Goal: Communication & Community: Share content

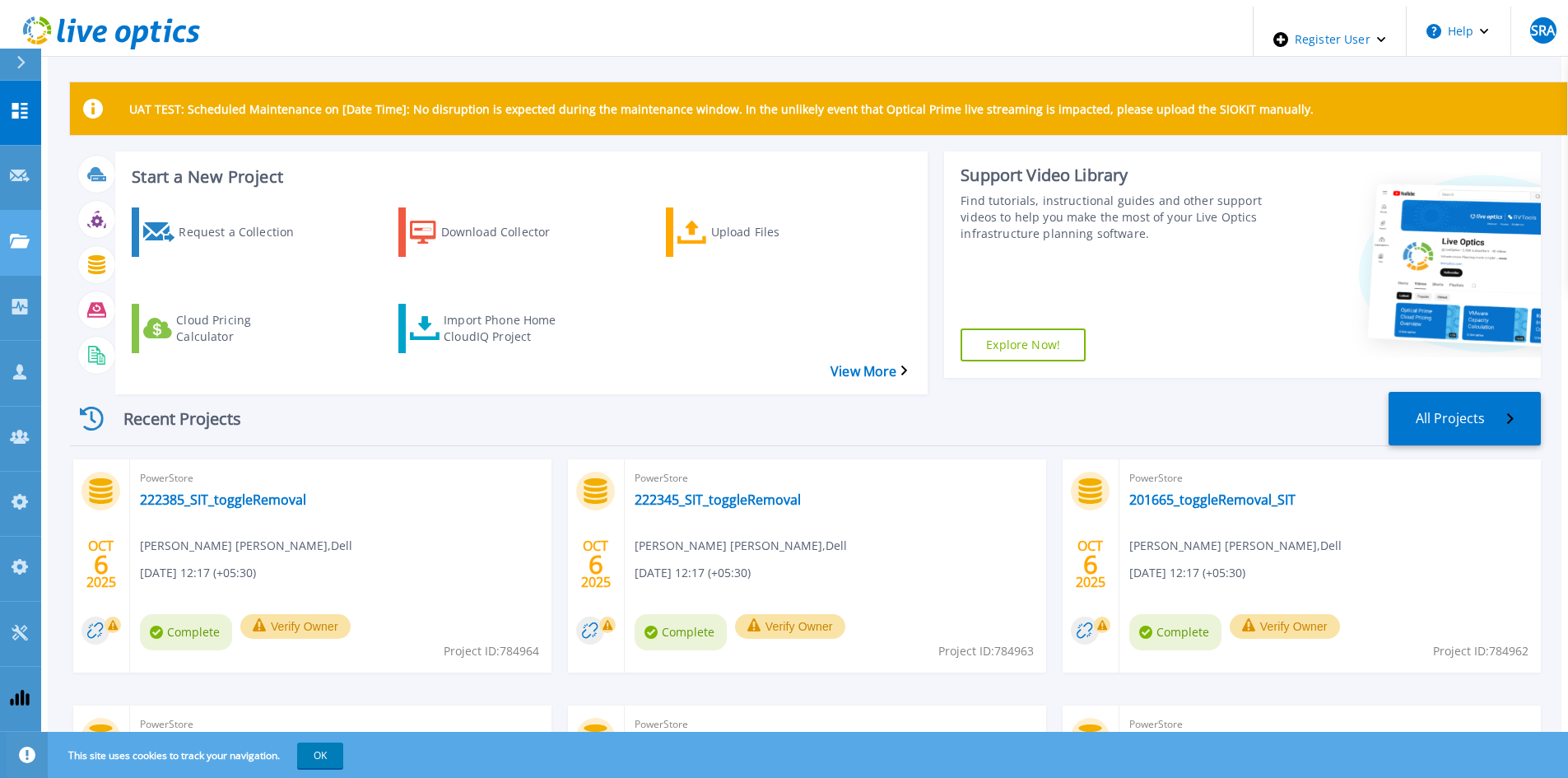
click at [29, 234] on div "Projects" at bounding box center [49, 242] width 77 height 17
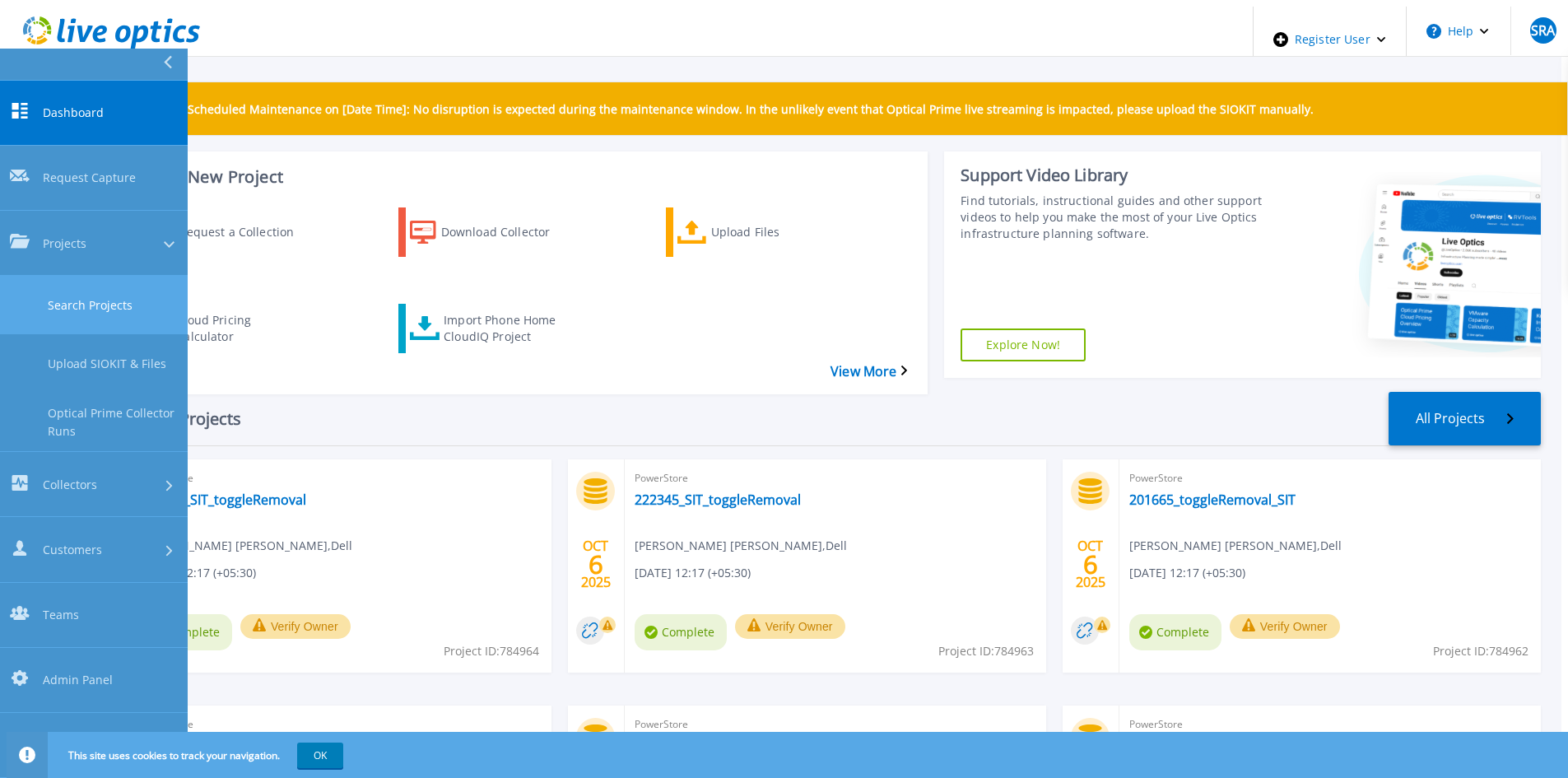
click at [80, 276] on link "Search Projects" at bounding box center [94, 305] width 188 height 58
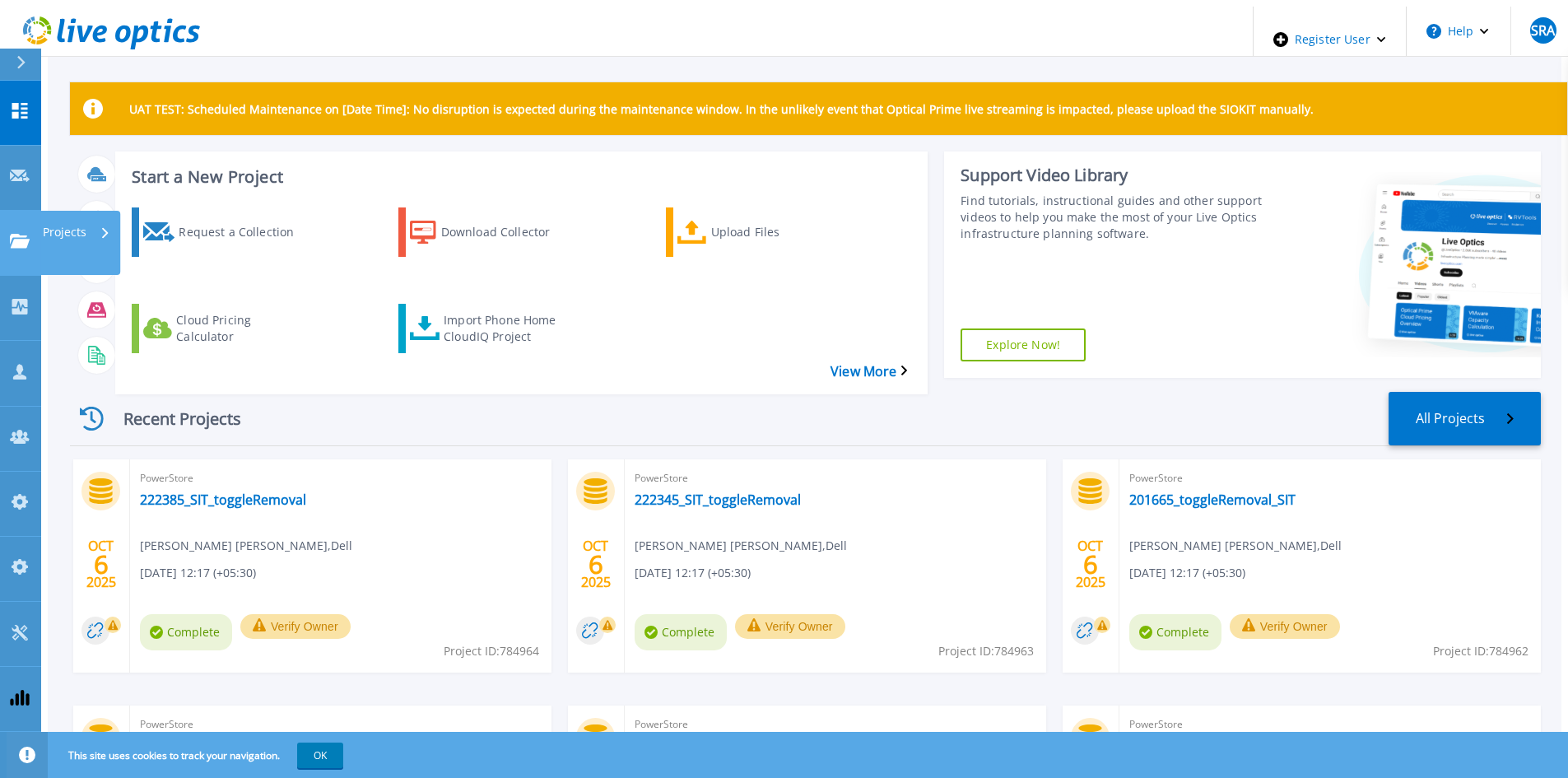
click at [29, 211] on link "Projects Projects" at bounding box center [21, 243] width 41 height 65
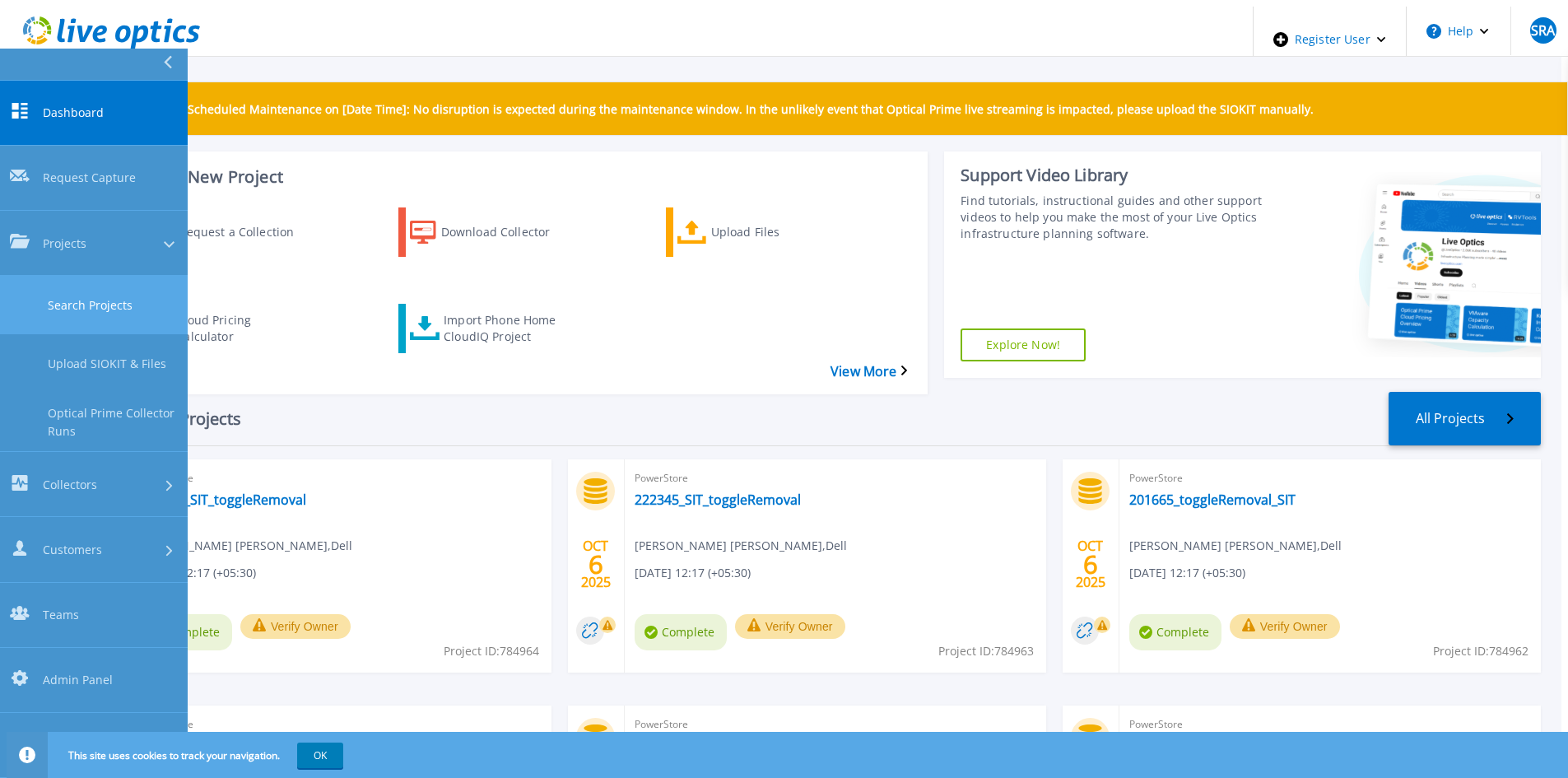
click at [50, 276] on link "Search Projects" at bounding box center [94, 305] width 188 height 58
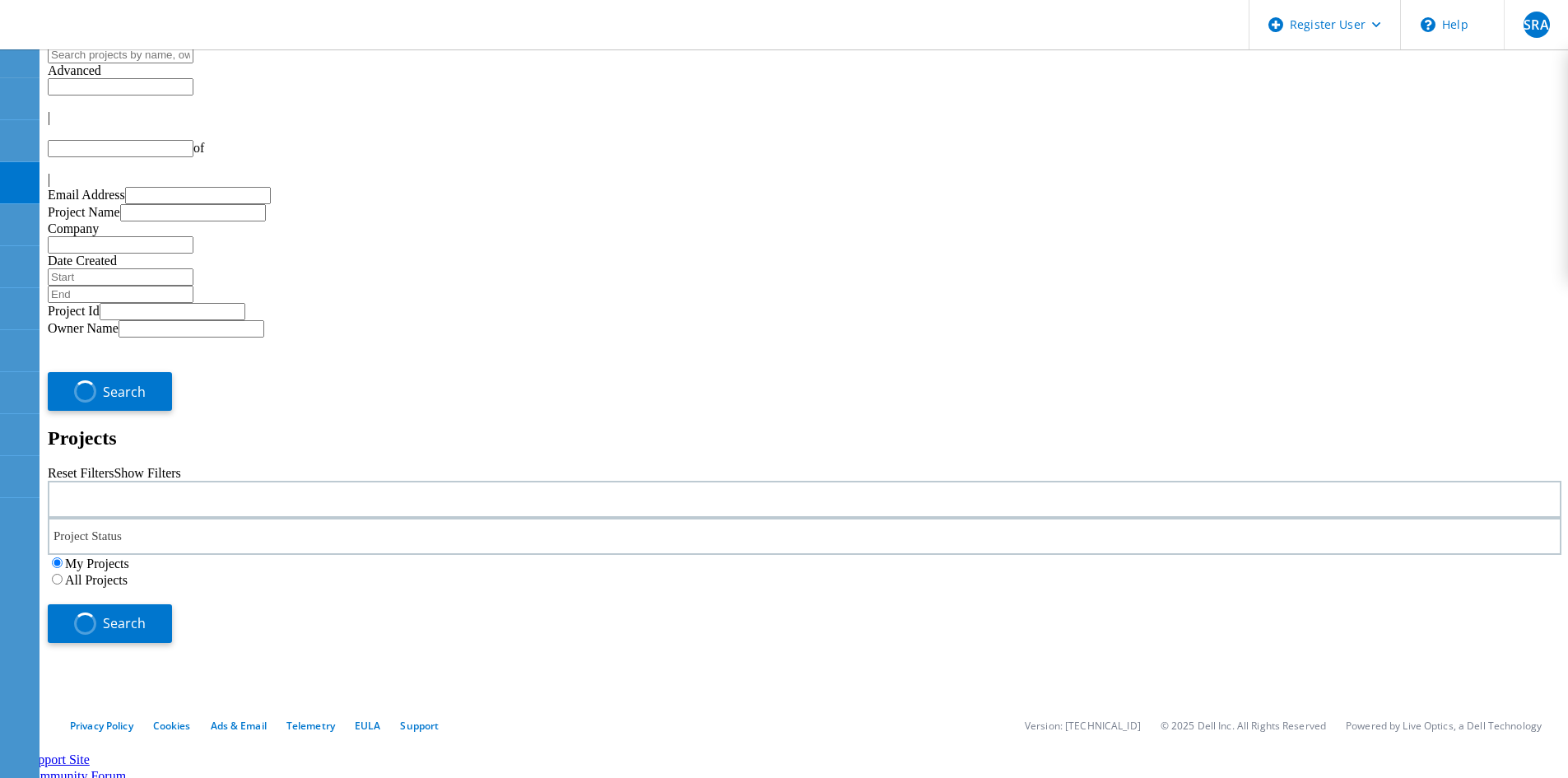
type input "1"
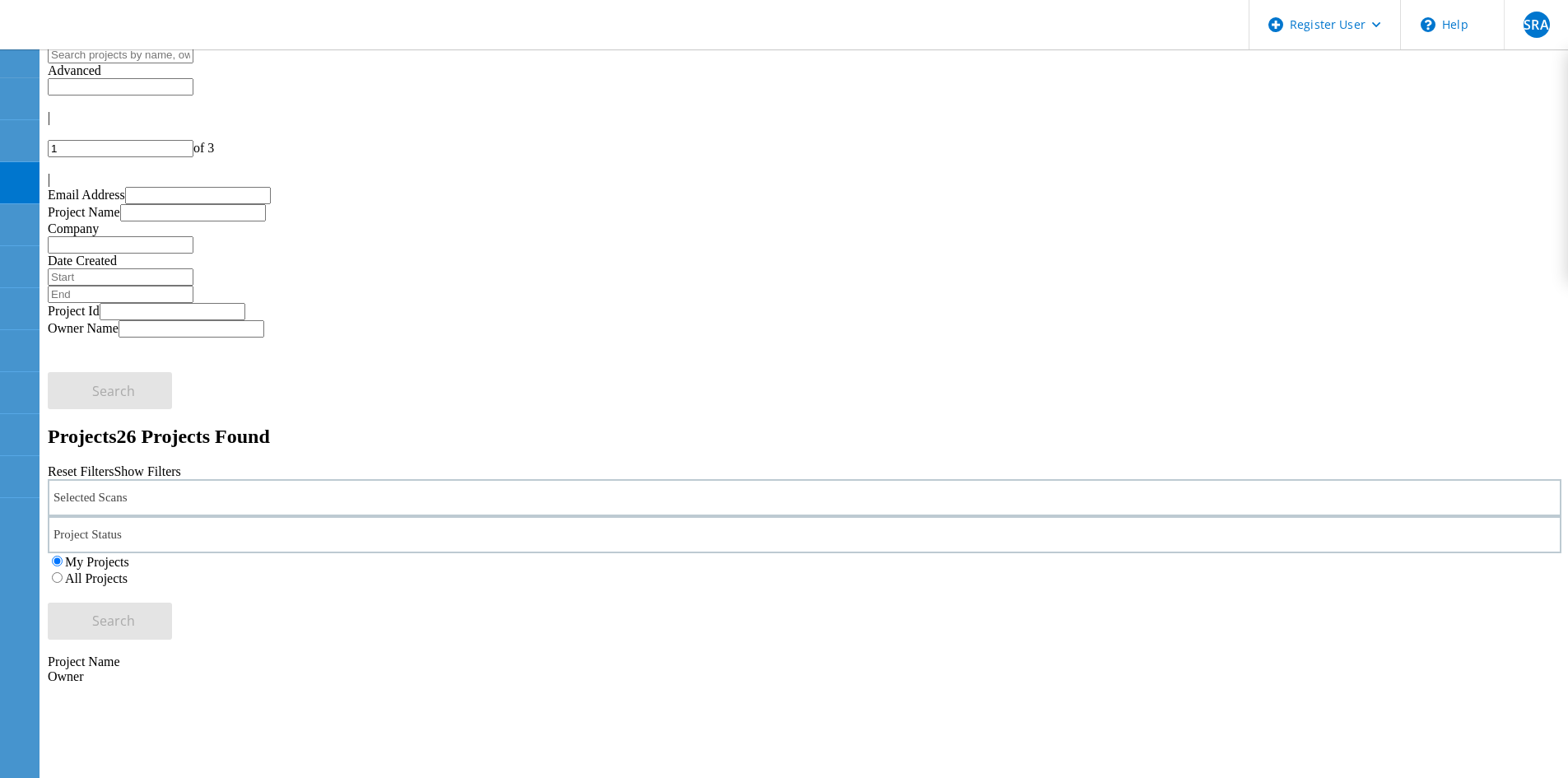
click at [233, 480] on div "Selected Scans" at bounding box center [804, 497] width 1514 height 37
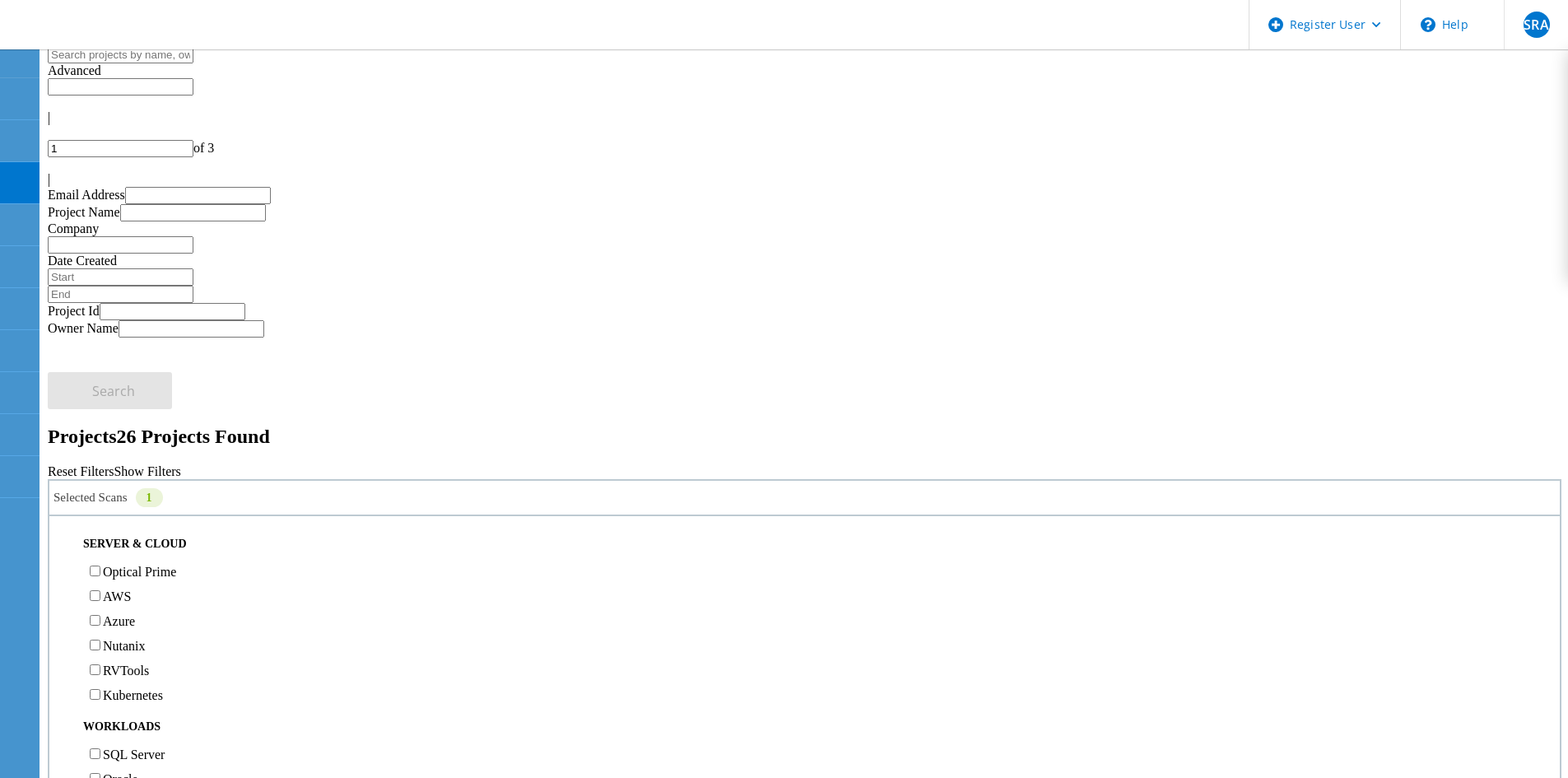
click at [128, 565] on label "Optical Prime" at bounding box center [140, 572] width 73 height 14
click at [100, 566] on input "Optical Prime" at bounding box center [95, 571] width 10 height 10
click at [172, 603] on button "Search" at bounding box center [110, 620] width 124 height 37
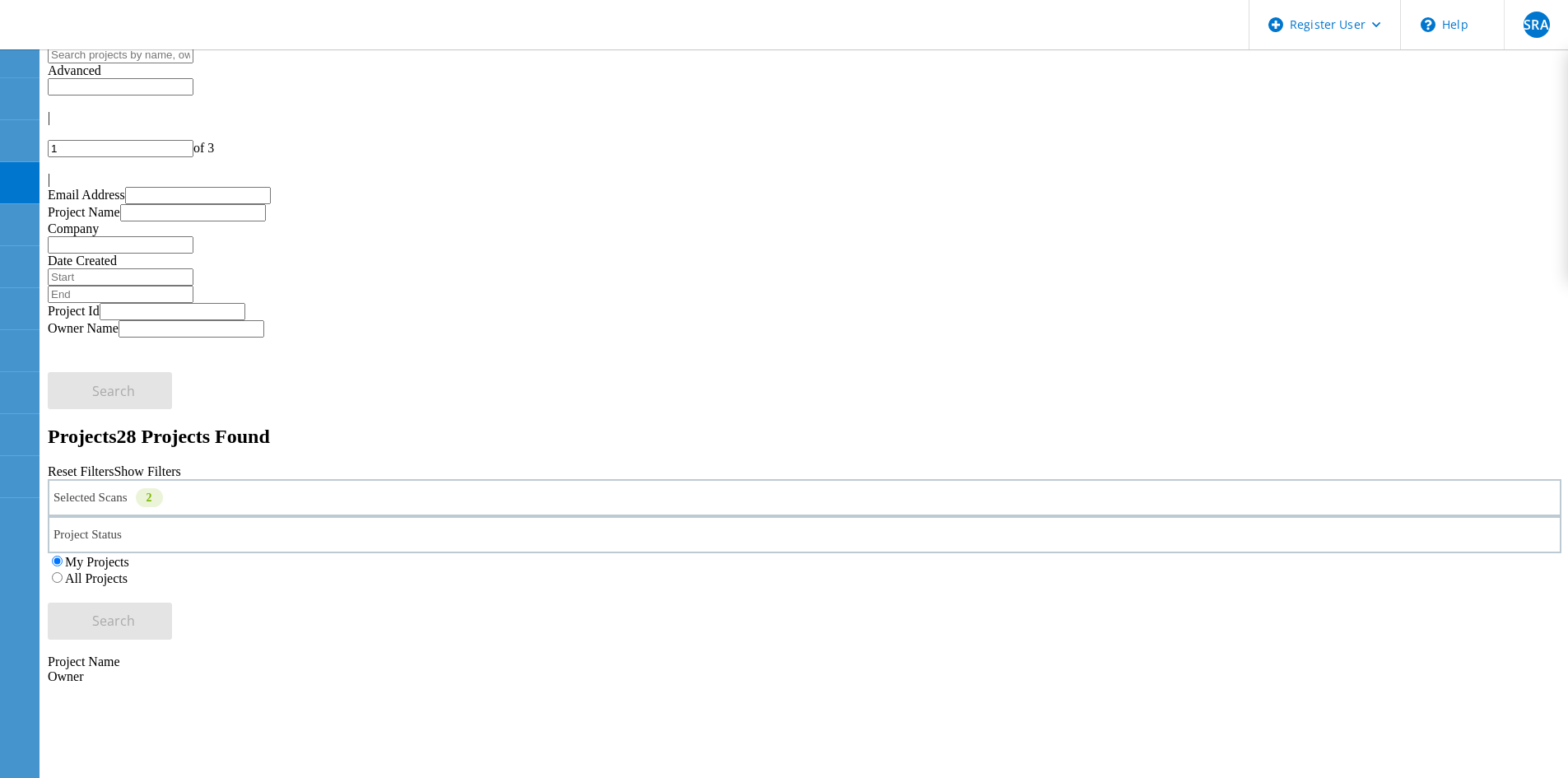
click at [277, 480] on div "Selected Scans 2" at bounding box center [804, 497] width 1514 height 37
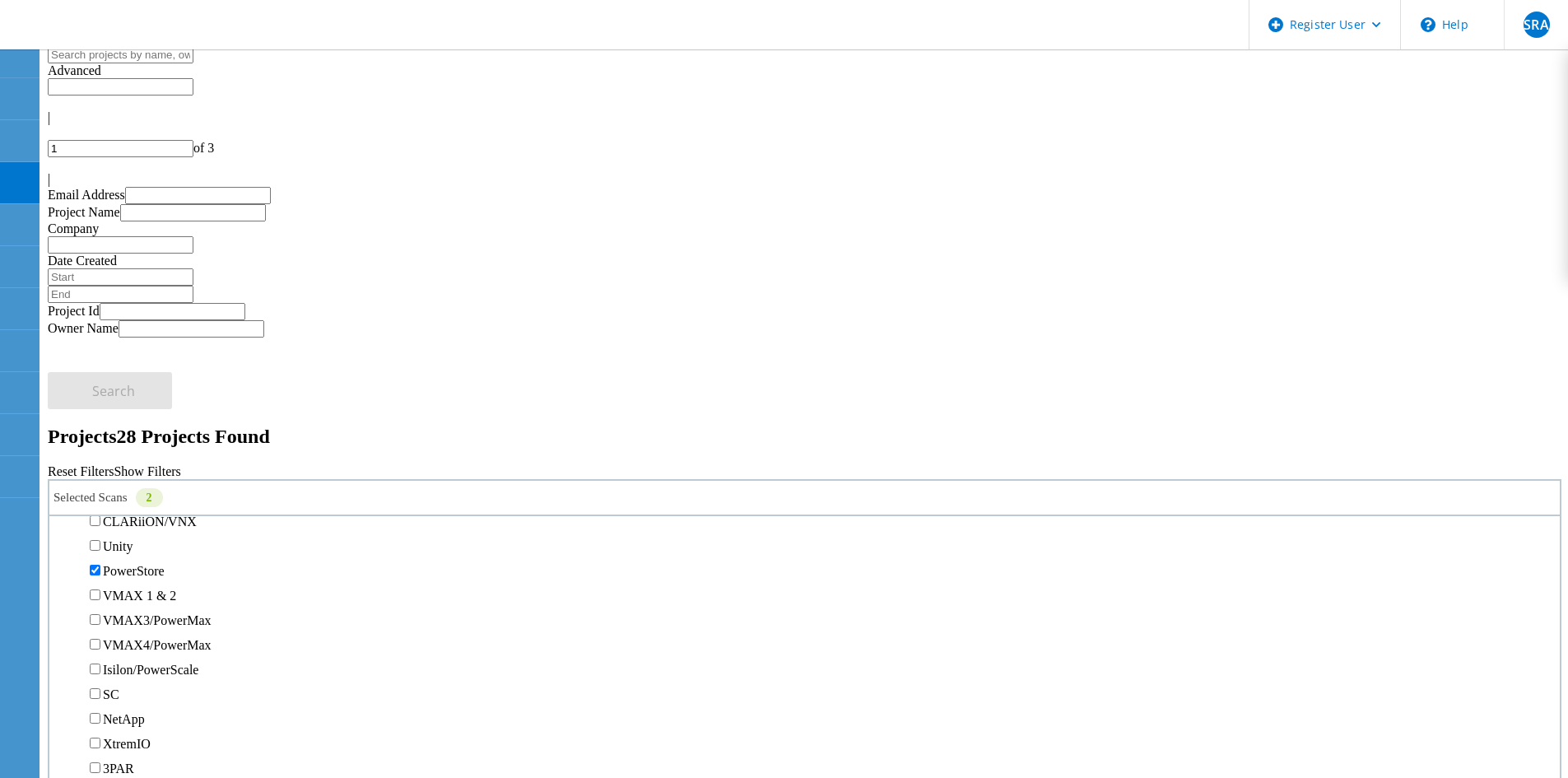
scroll to position [329, 0]
click at [130, 552] on label "PowerStore" at bounding box center [134, 558] width 62 height 14
click at [100, 553] on input "PowerStore" at bounding box center [95, 557] width 10 height 10
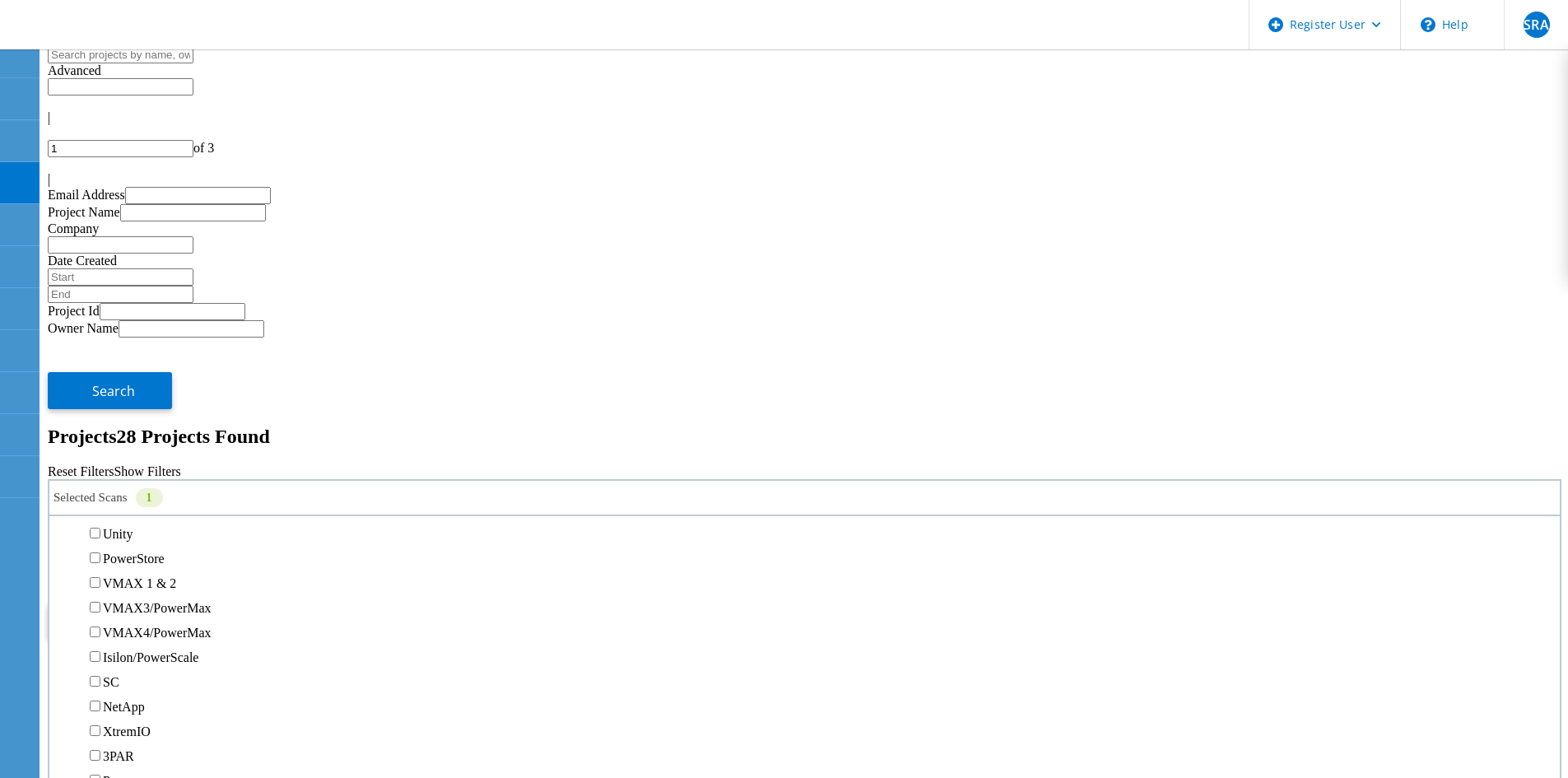
click at [172, 603] on button "Search" at bounding box center [110, 620] width 124 height 37
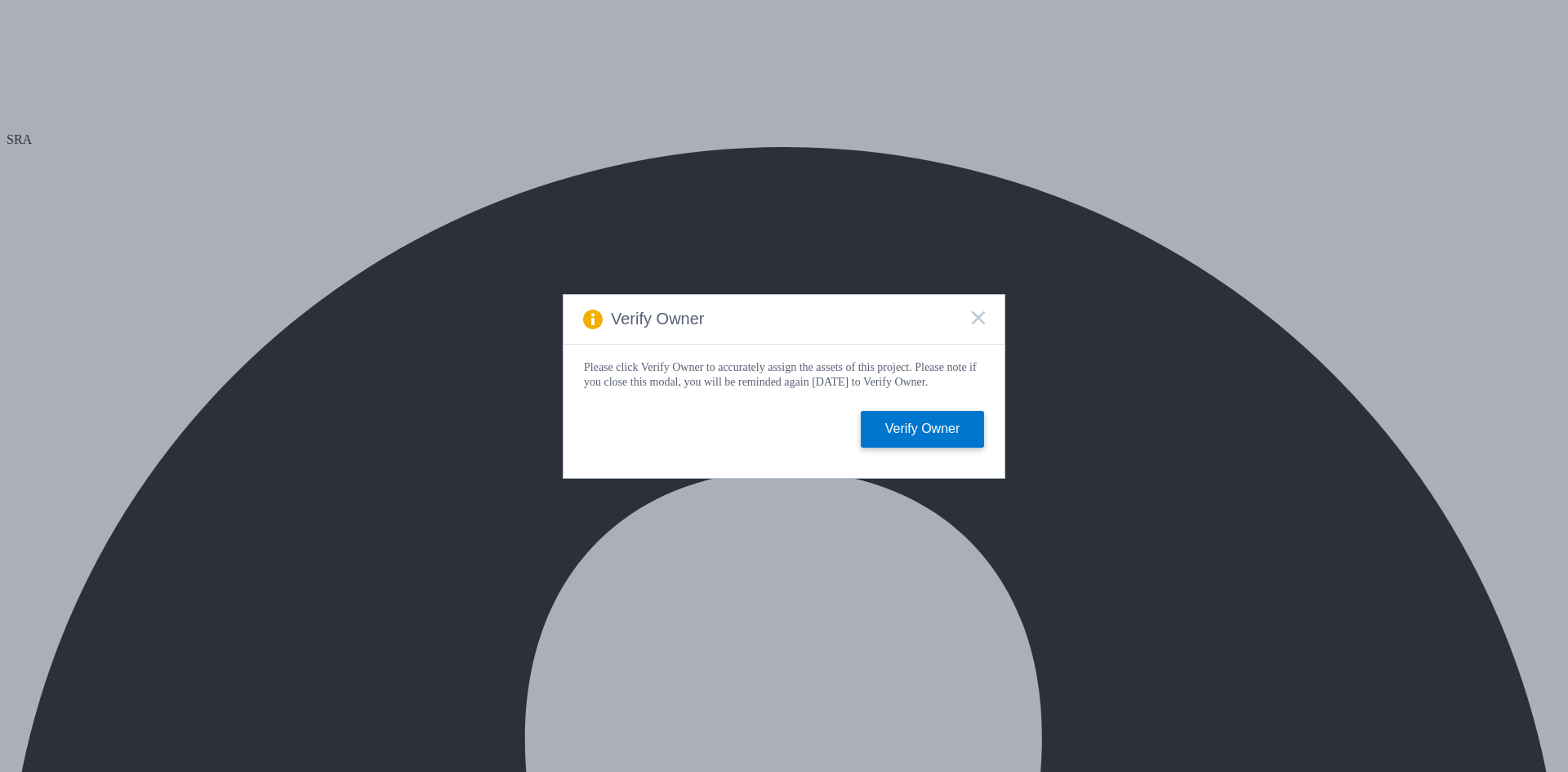
click at [972, 311] on icon at bounding box center [979, 318] width 13 height 13
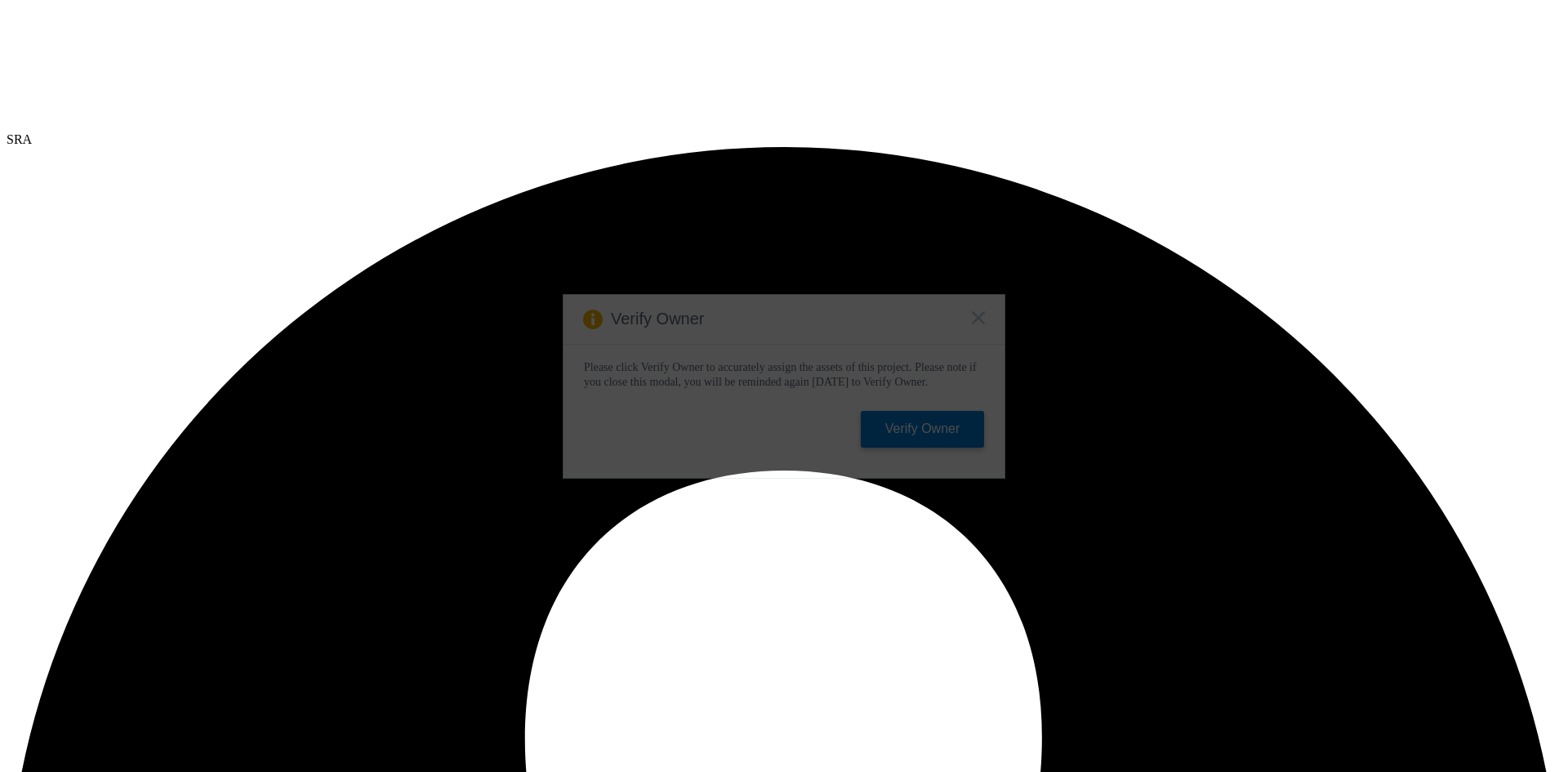
click at [981, 319] on icon at bounding box center [979, 318] width 13 height 13
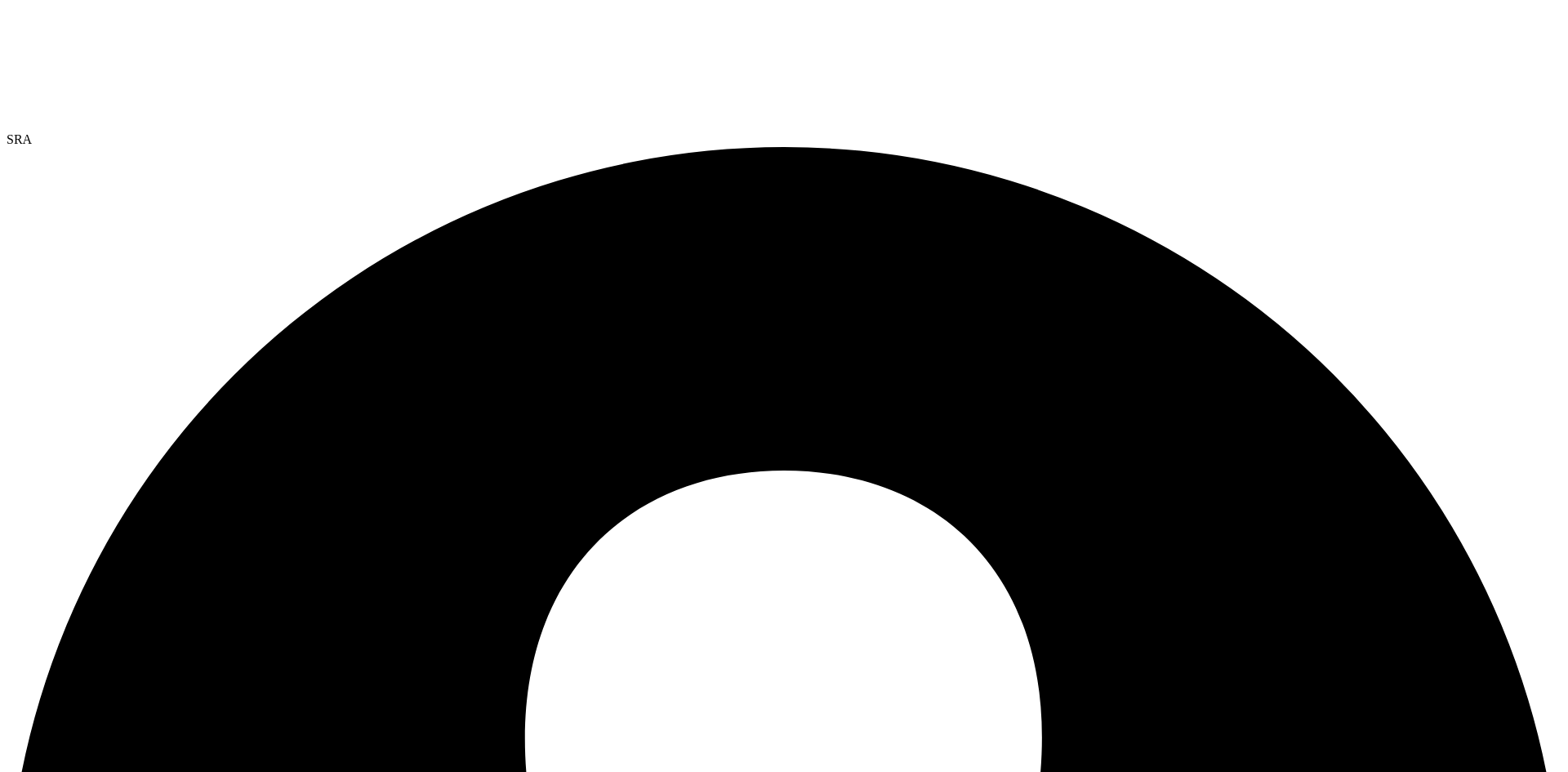
paste input "[EMAIL_ADDRESS][DOMAIN_NAME]"
type input "[EMAIL_ADDRESS][DOMAIN_NAME]"
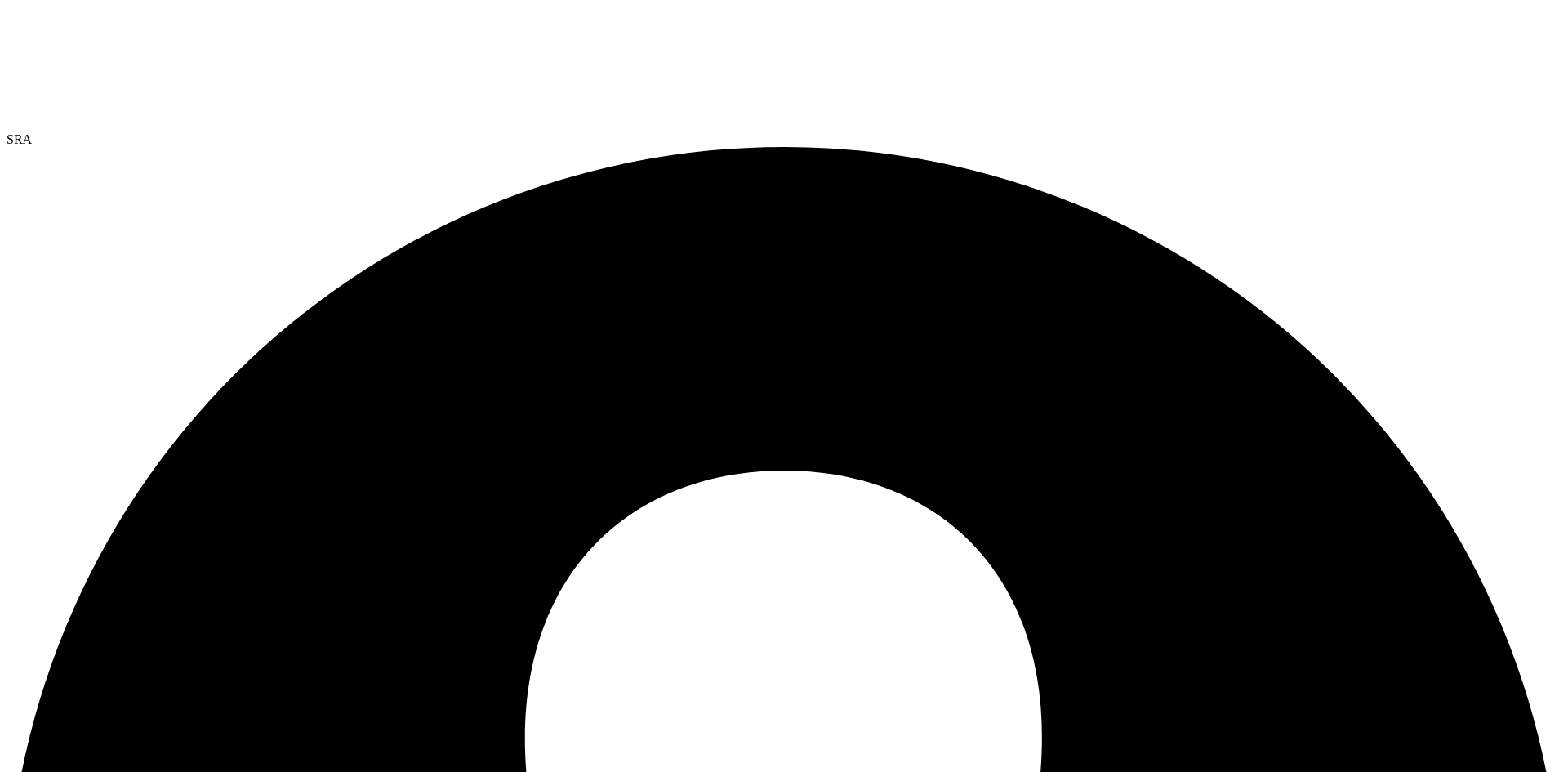
paste input "[EMAIL_ADDRESS][DOMAIN_NAME]"
type input "[EMAIL_ADDRESS][DOMAIN_NAME]"
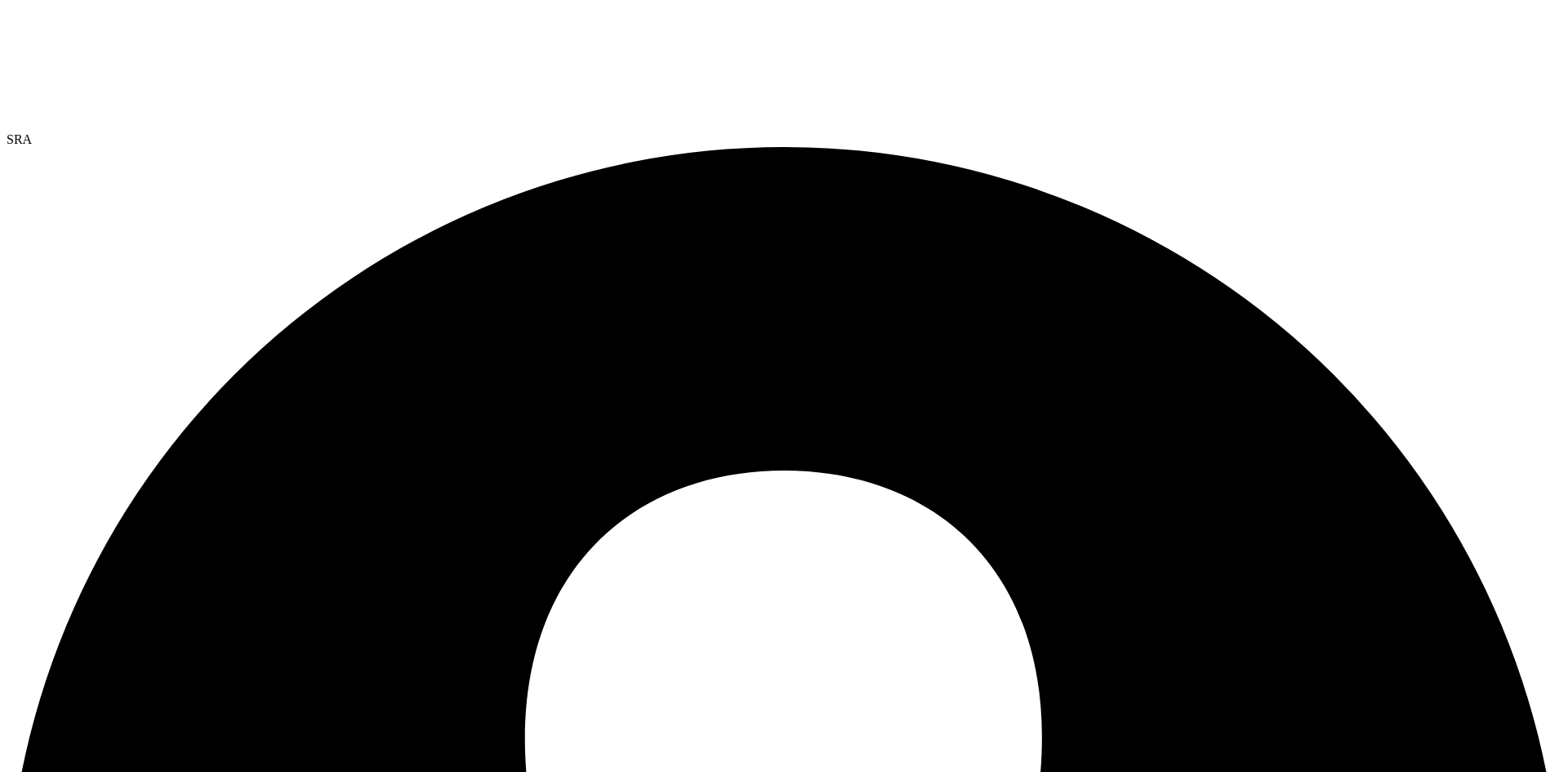
paste input "[EMAIL_ADDRESS][DOMAIN_NAME]"
type input "[EMAIL_ADDRESS][DOMAIN_NAME]"
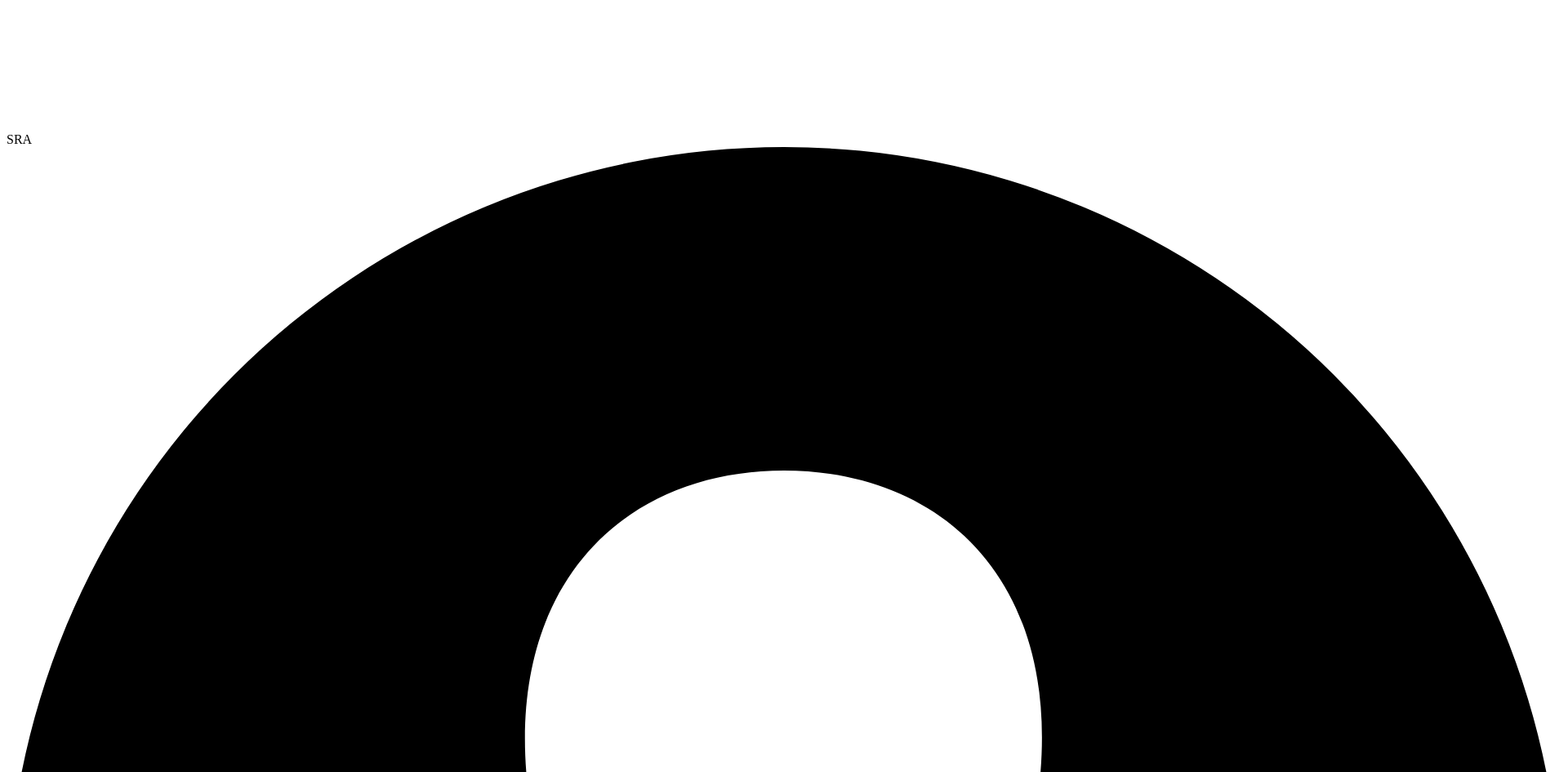
paste input "search"
type input "[EMAIL_ADDRESS][DOMAIN_NAME]"
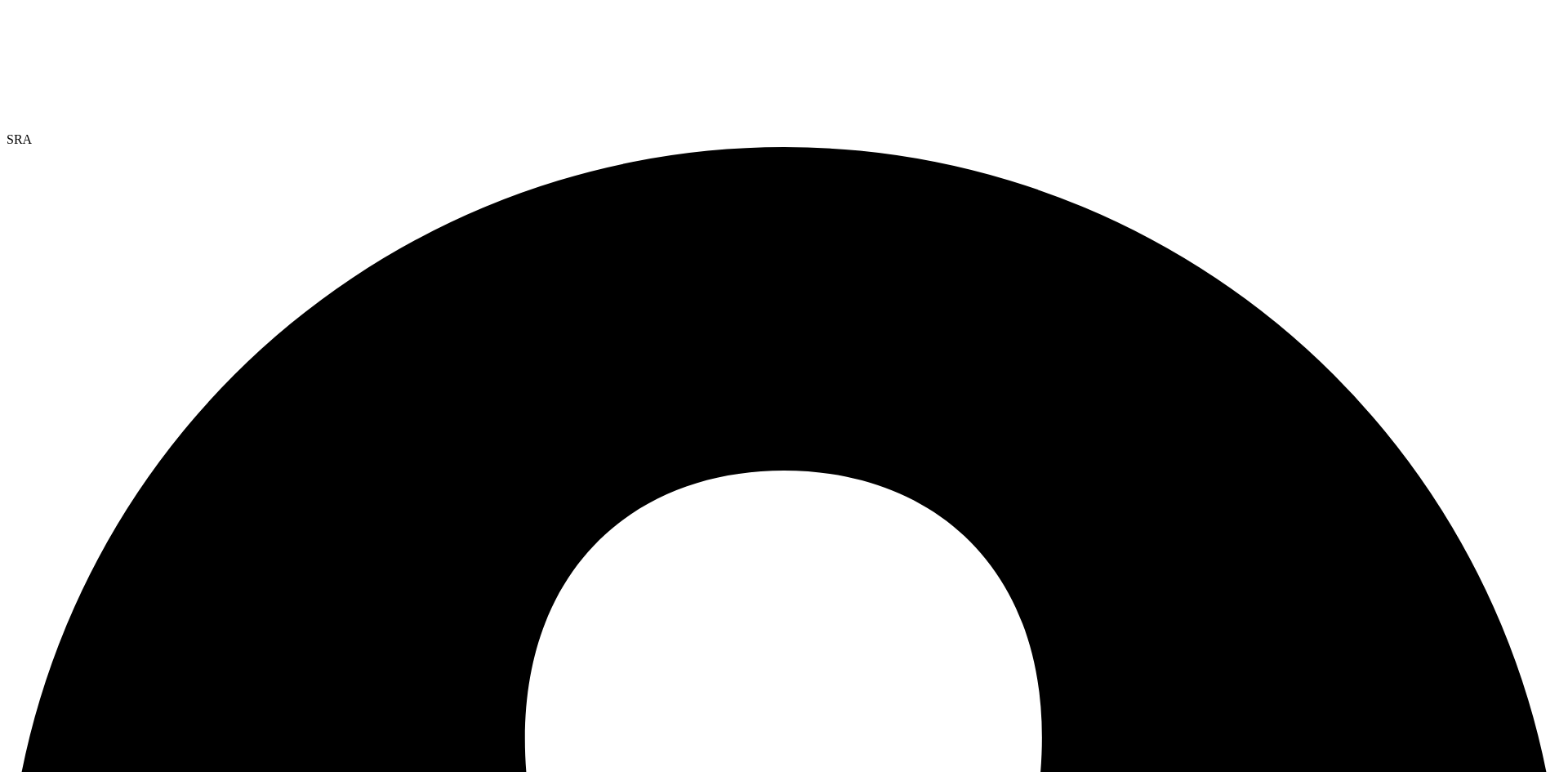
paste input "oemteamadmin"
type input "[EMAIL_ADDRESS][DOMAIN_NAME]"
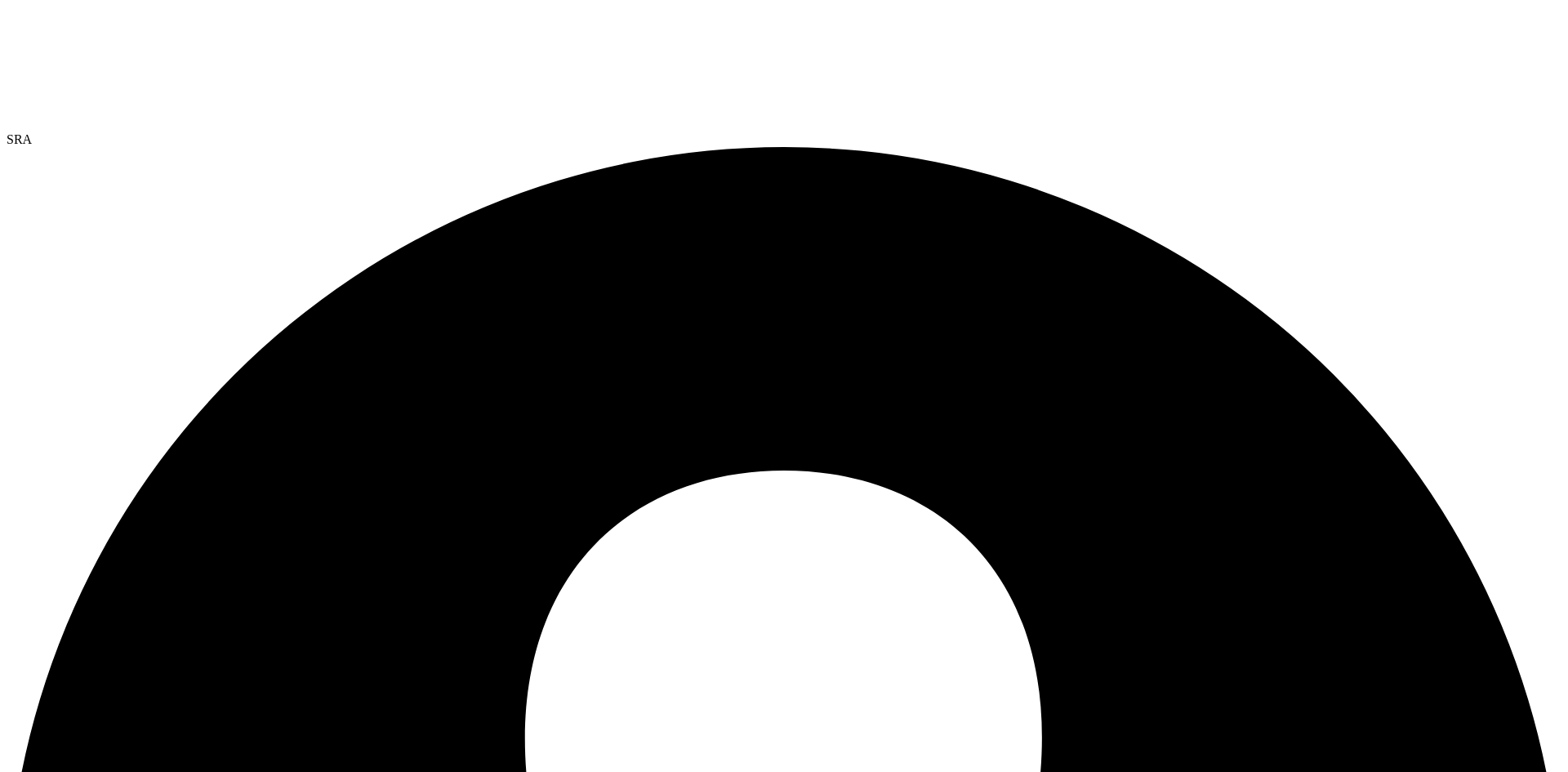
drag, startPoint x: 1001, startPoint y: 461, endPoint x: 996, endPoint y: 445, distance: 16.8
click at [0, 0] on link "Share" at bounding box center [0, 0] width 0 height 0
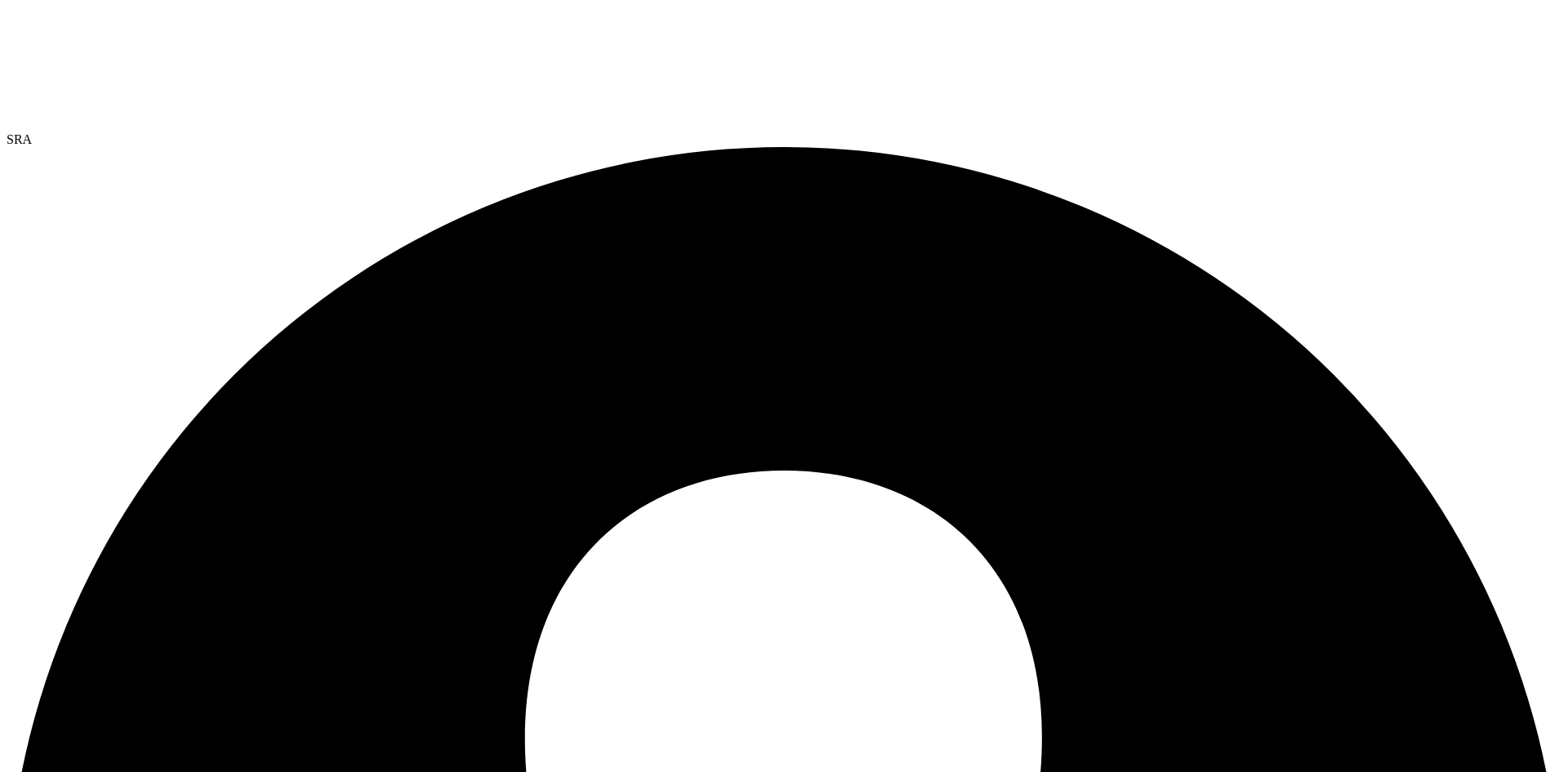
click at [0, 0] on link "Share" at bounding box center [0, 0] width 0 height 0
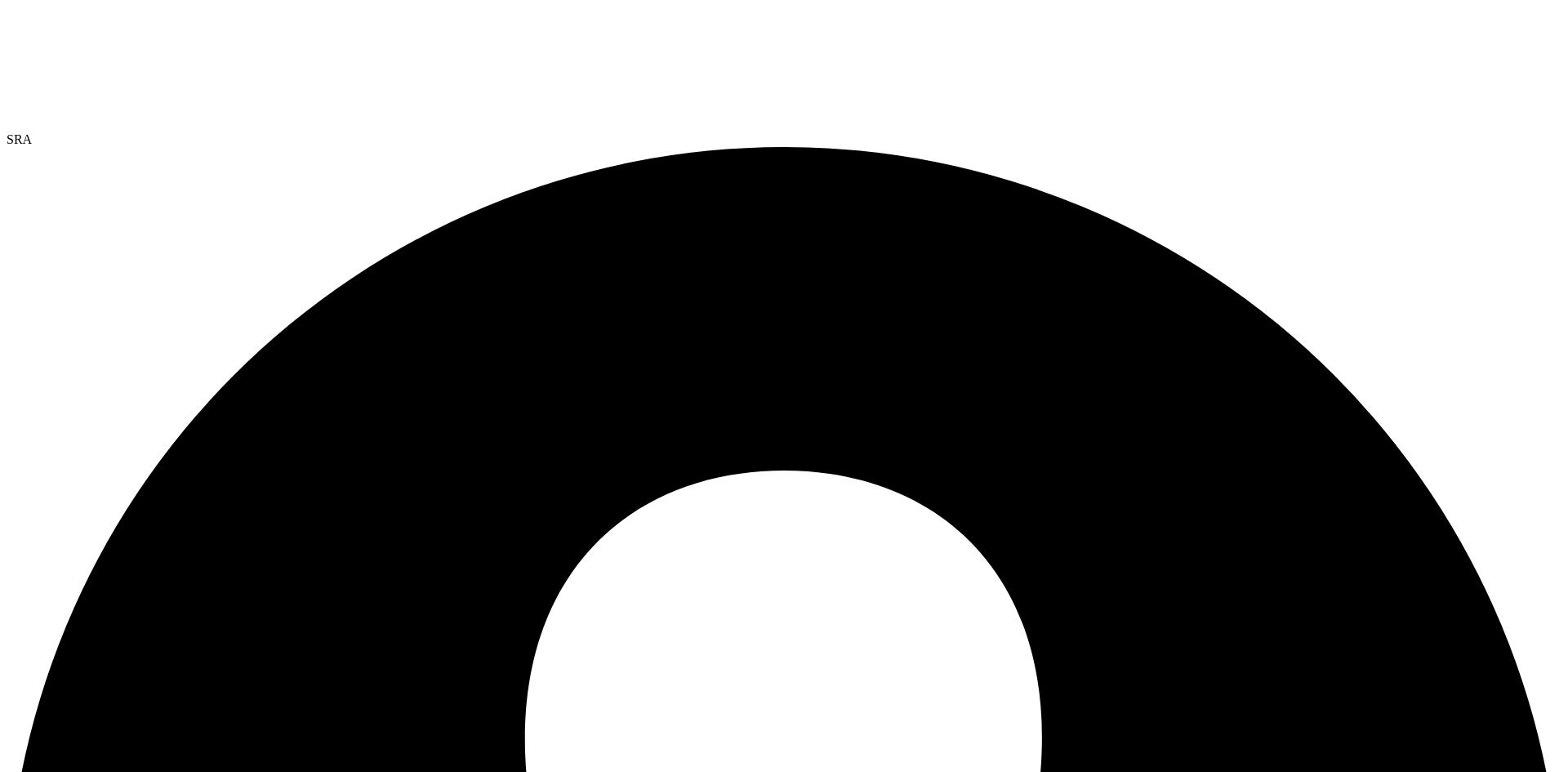
click at [0, 0] on link "Share" at bounding box center [0, 0] width 0 height 0
